Goal: Transaction & Acquisition: Book appointment/travel/reservation

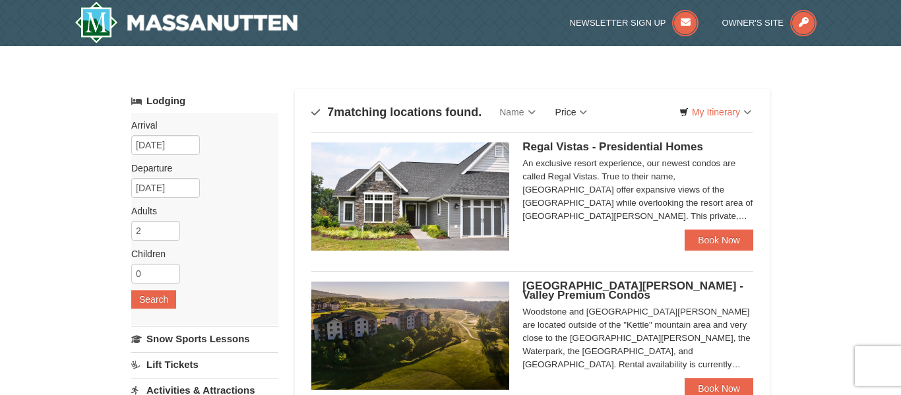
click at [580, 110] on link "Price" at bounding box center [571, 112] width 52 height 26
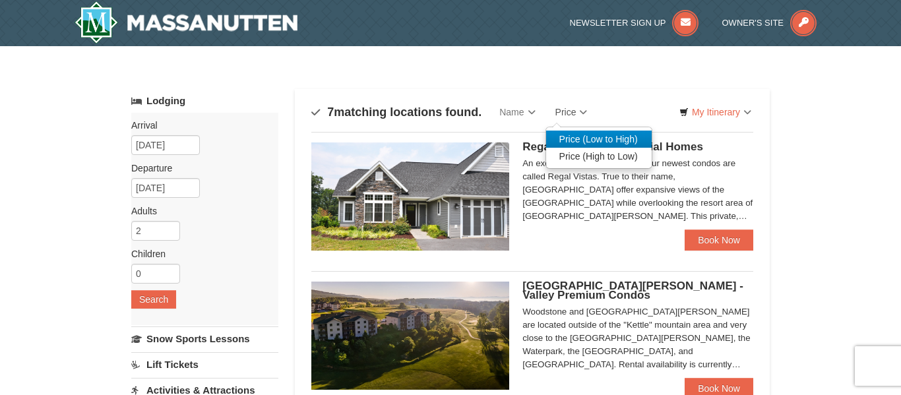
click at [589, 138] on link "Price (Low to High)" at bounding box center [599, 139] width 106 height 17
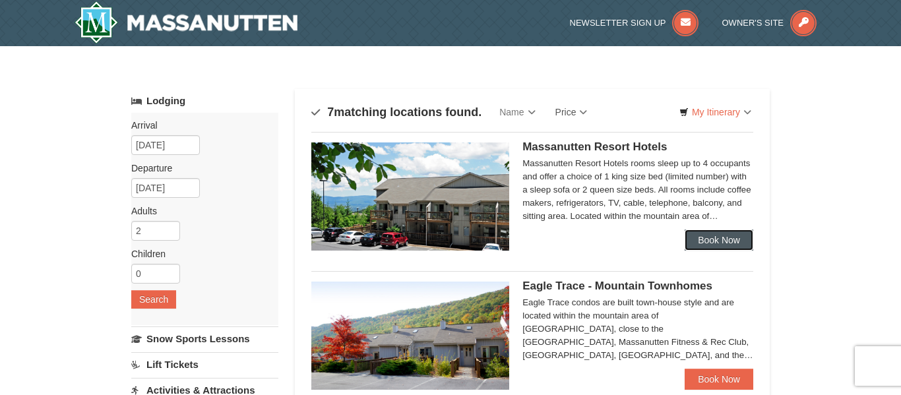
click at [692, 241] on link "Book Now" at bounding box center [718, 239] width 69 height 21
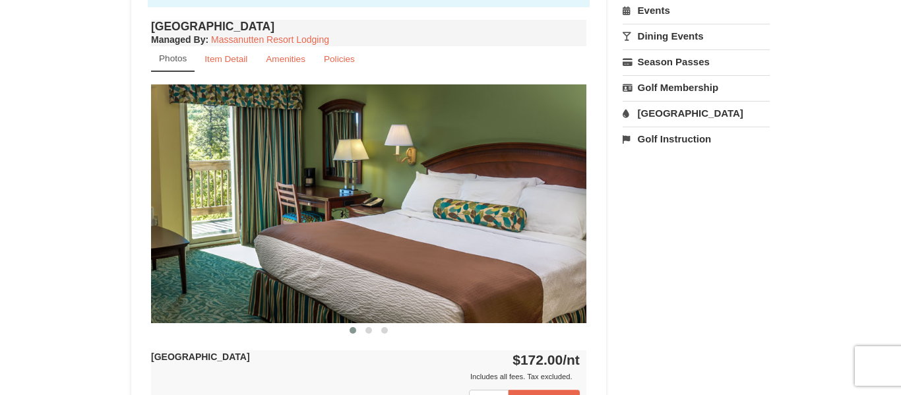
scroll to position [470, 0]
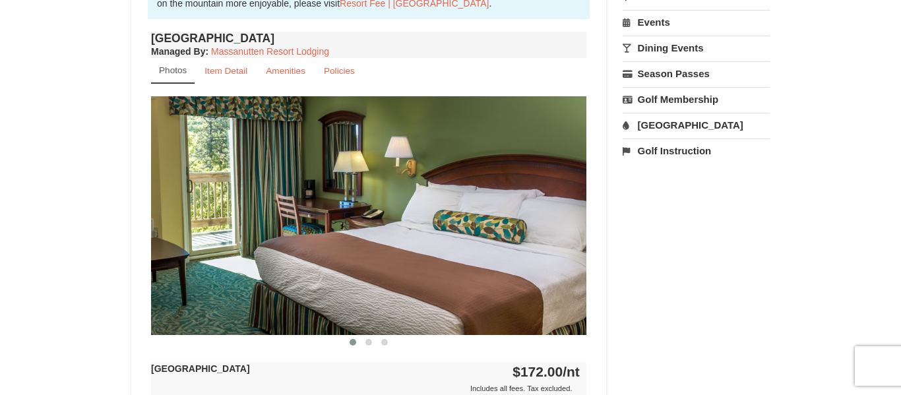
click at [557, 210] on img at bounding box center [368, 215] width 435 height 238
click at [367, 342] on span at bounding box center [368, 342] width 7 height 7
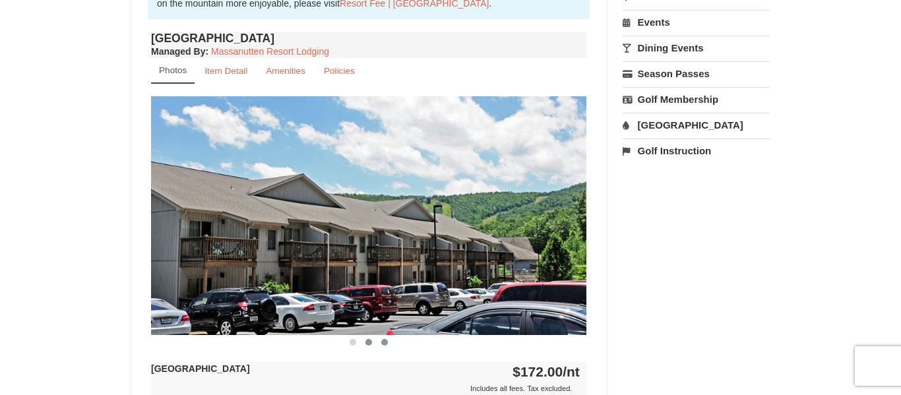
click at [385, 346] on button at bounding box center [385, 342] width 16 height 13
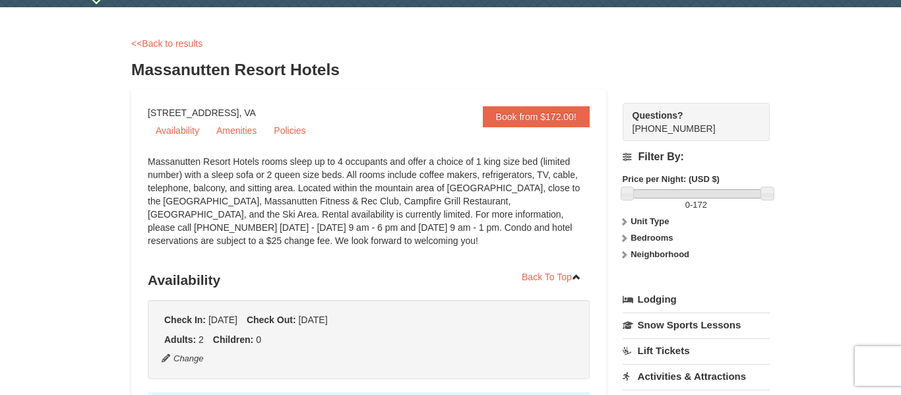
scroll to position [0, 0]
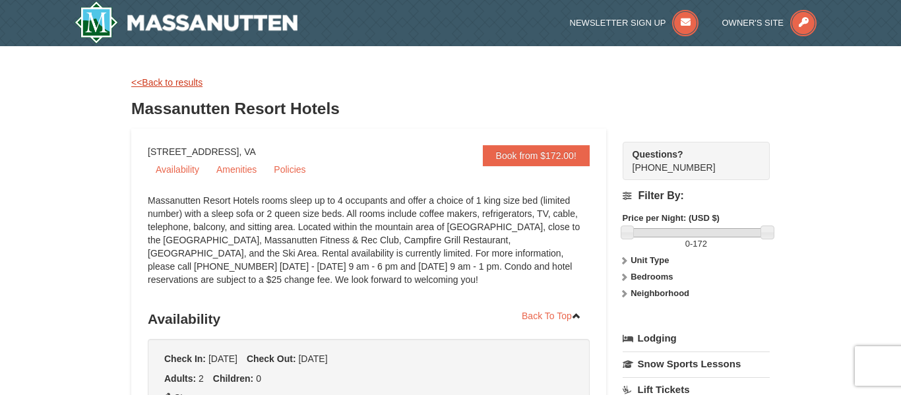
click at [190, 84] on link "<<Back to results" at bounding box center [166, 82] width 71 height 11
